Goal: Task Accomplishment & Management: Complete application form

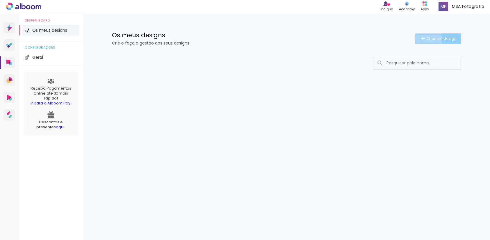
click at [421, 39] on iron-icon at bounding box center [422, 38] width 7 height 7
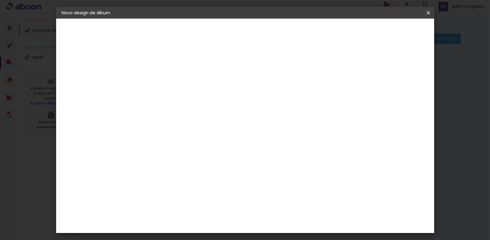
click at [94, 68] on iron-pages "Fornecedor A escolher fornecedor..." at bounding box center [94, 72] width 64 height 12
click at [157, 75] on input at bounding box center [157, 78] width 0 height 9
type input "T"
type input "[PERSON_NAME]"
type paper-input "[PERSON_NAME]"
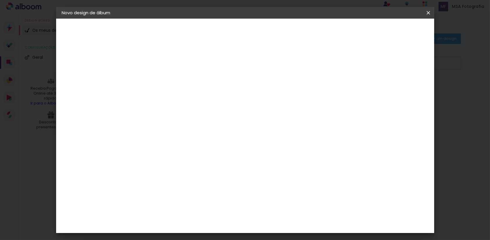
click at [0, 0] on slot "Avançar" at bounding box center [0, 0] width 0 height 0
click at [180, 111] on input at bounding box center [168, 110] width 53 height 7
type input "alboo"
